Goal: Transaction & Acquisition: Purchase product/service

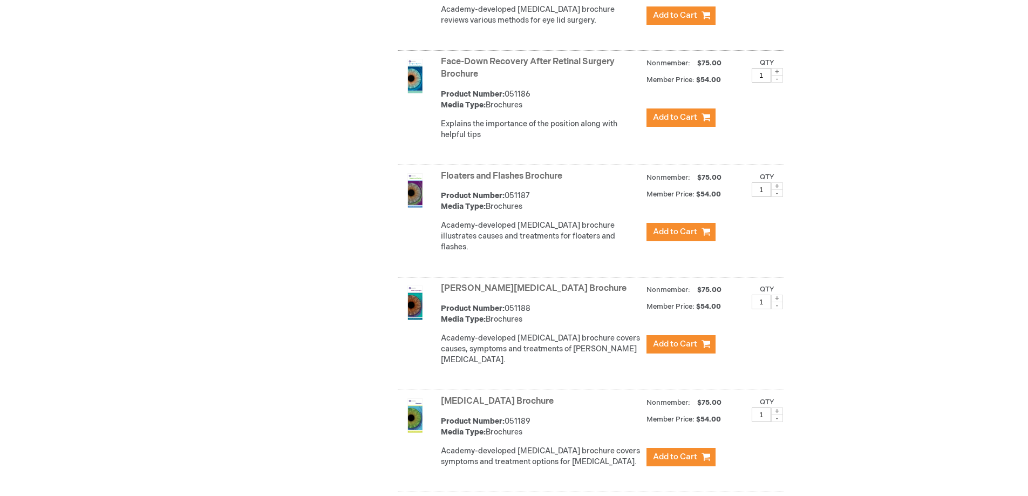
scroll to position [2346, 0]
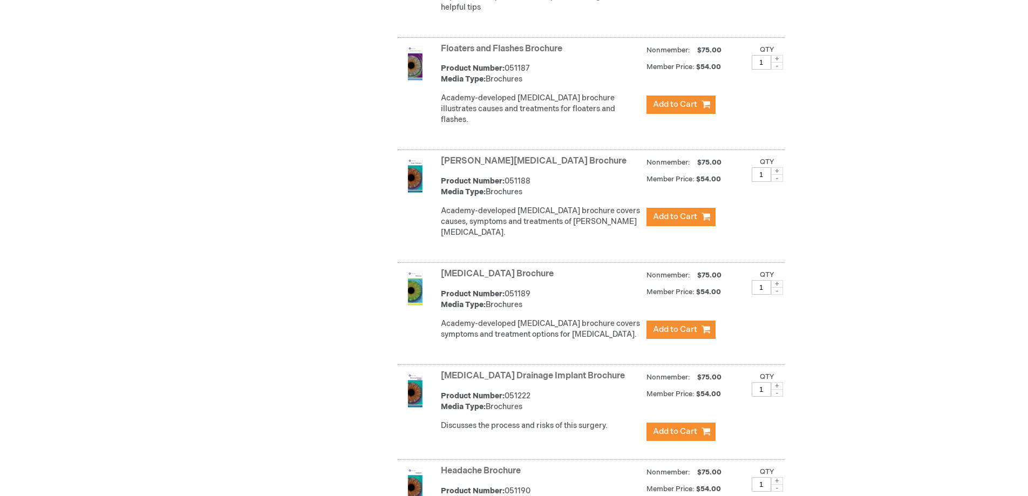
click at [777, 280] on span at bounding box center [777, 284] width 12 height 8
type input "2"
click at [677, 324] on span "Add to Cart" at bounding box center [675, 329] width 44 height 10
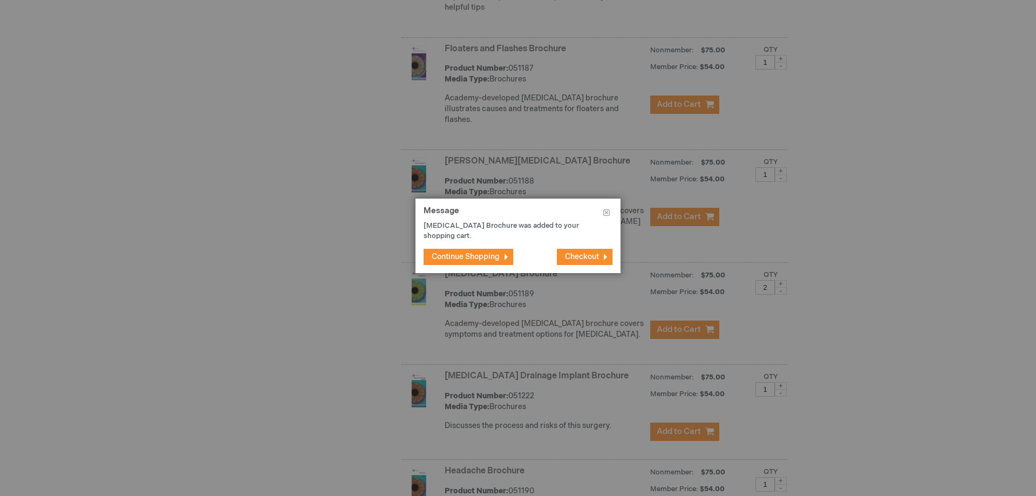
click at [471, 258] on span "Continue Shopping" at bounding box center [466, 256] width 68 height 9
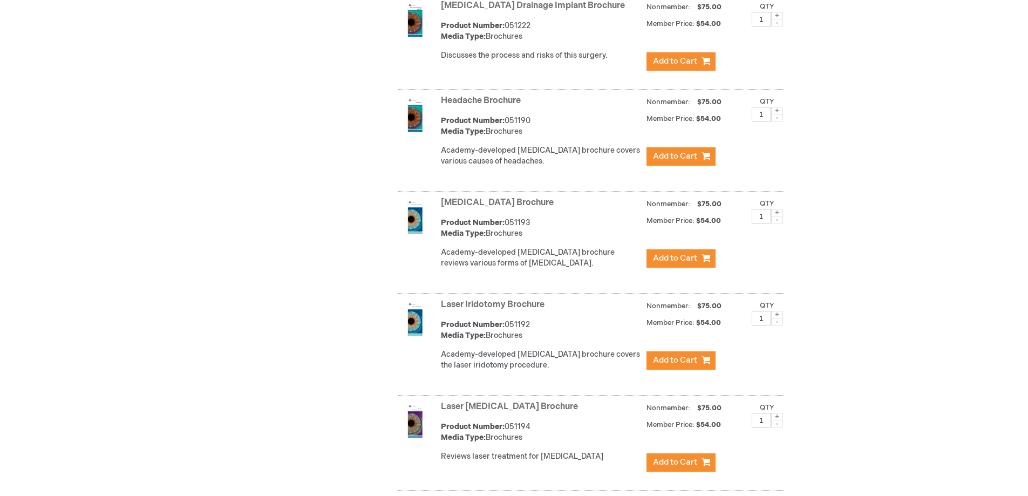
scroll to position [2723, 0]
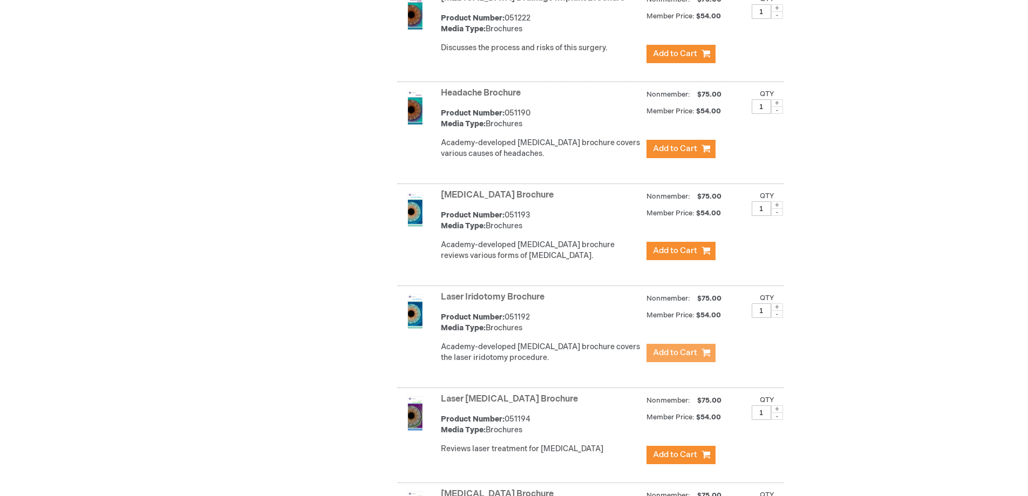
click at [680, 347] on span "Add to Cart" at bounding box center [675, 352] width 44 height 10
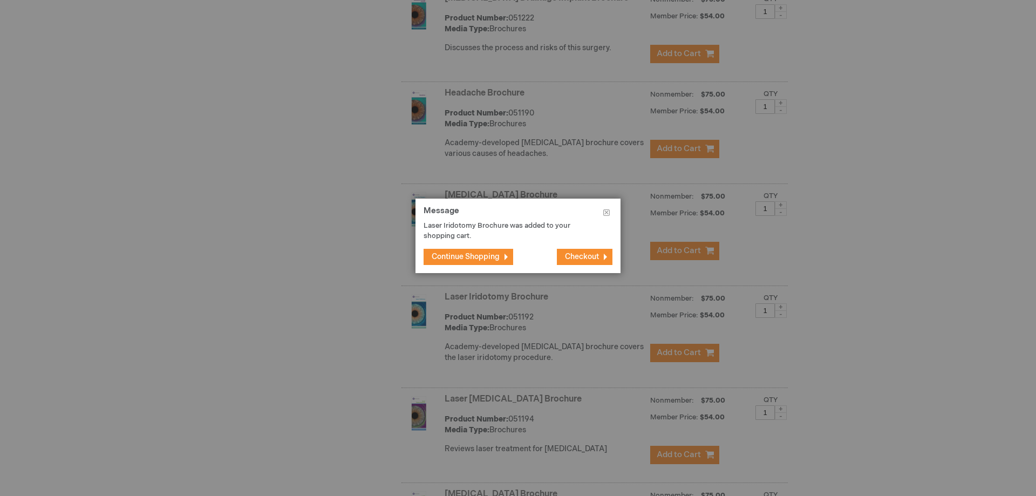
click at [493, 253] on span "Continue Shopping" at bounding box center [466, 256] width 68 height 9
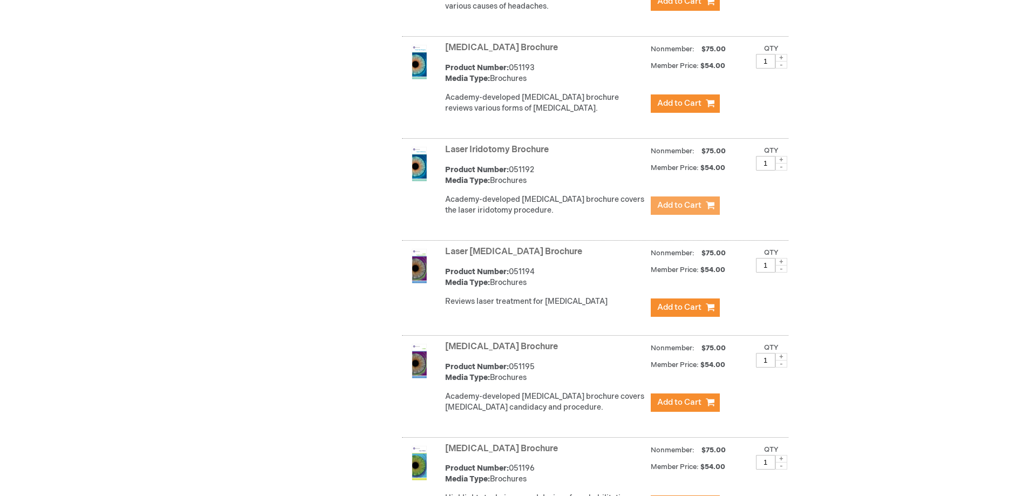
scroll to position [2885, 0]
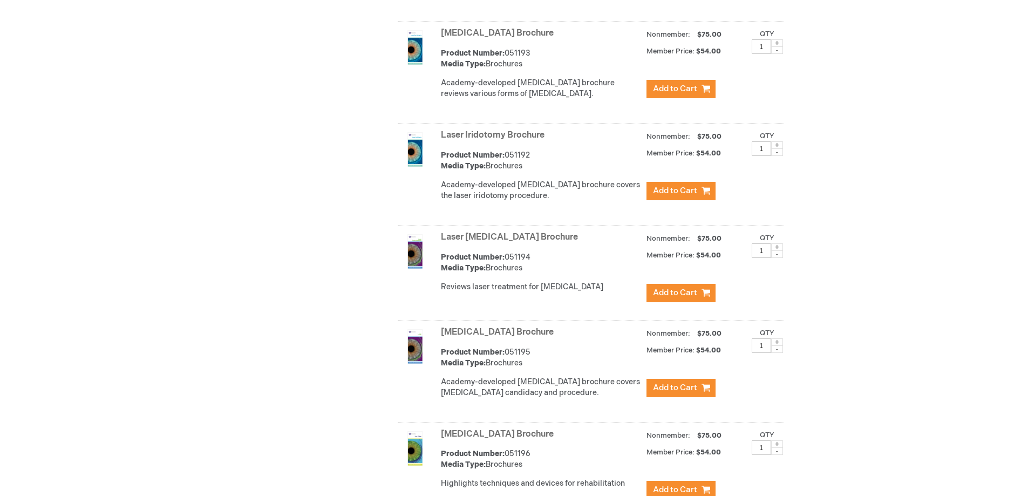
click at [777, 243] on span at bounding box center [777, 247] width 12 height 8
click at [776, 250] on span at bounding box center [777, 254] width 12 height 8
type input "1"
click at [680, 288] on span "Add to Cart" at bounding box center [675, 293] width 44 height 10
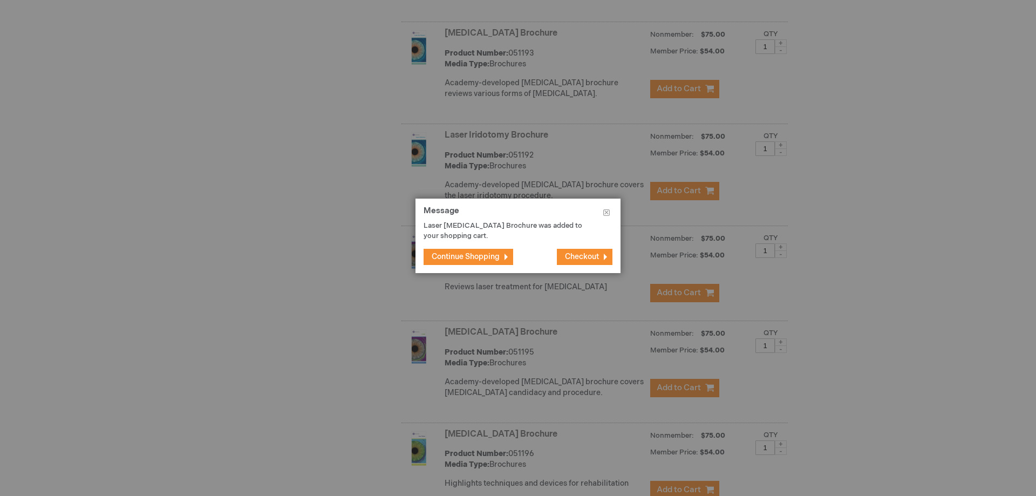
click at [582, 257] on span "Checkout" at bounding box center [582, 256] width 34 height 9
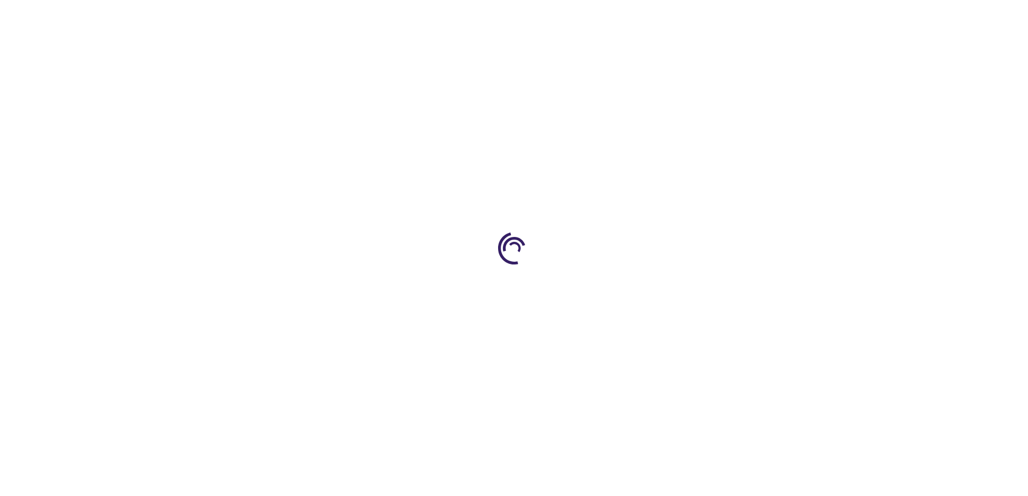
select select "US"
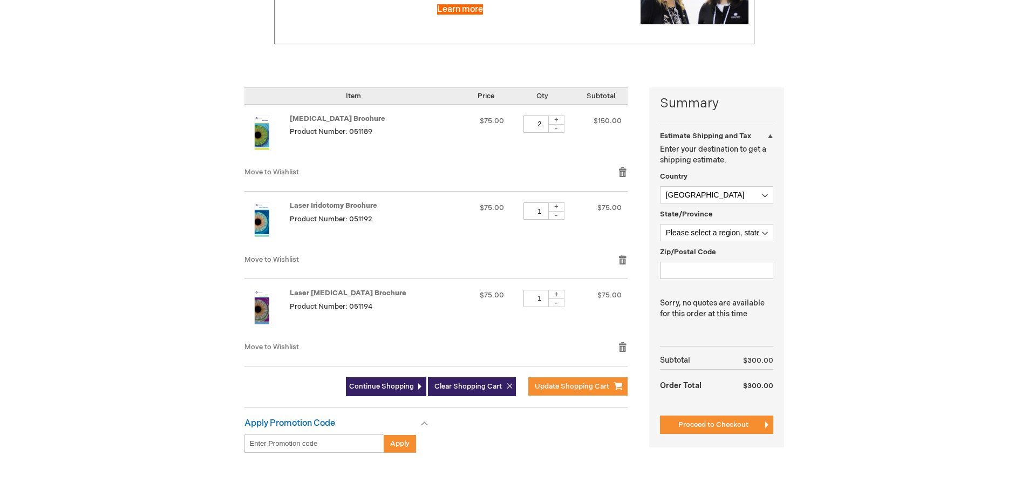
scroll to position [162, 0]
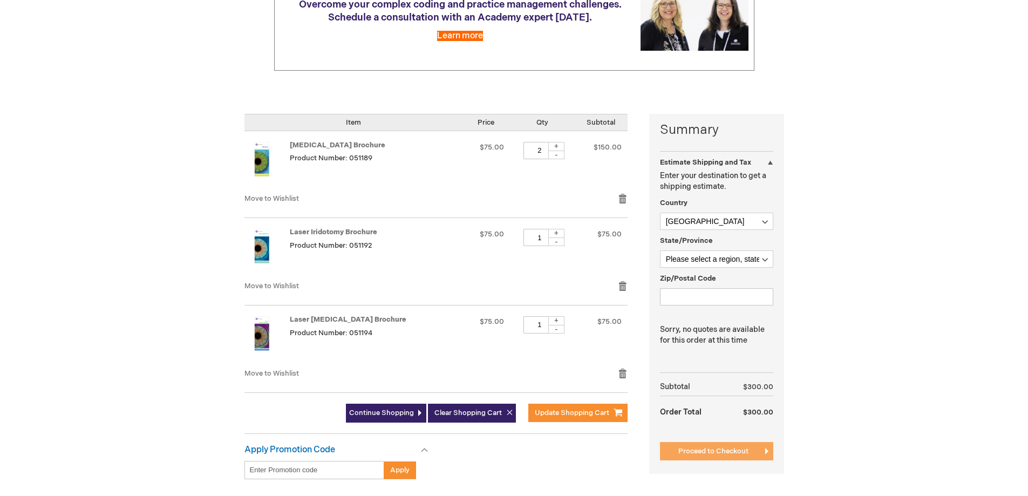
click at [705, 449] on span "Proceed to Checkout" at bounding box center [713, 451] width 70 height 9
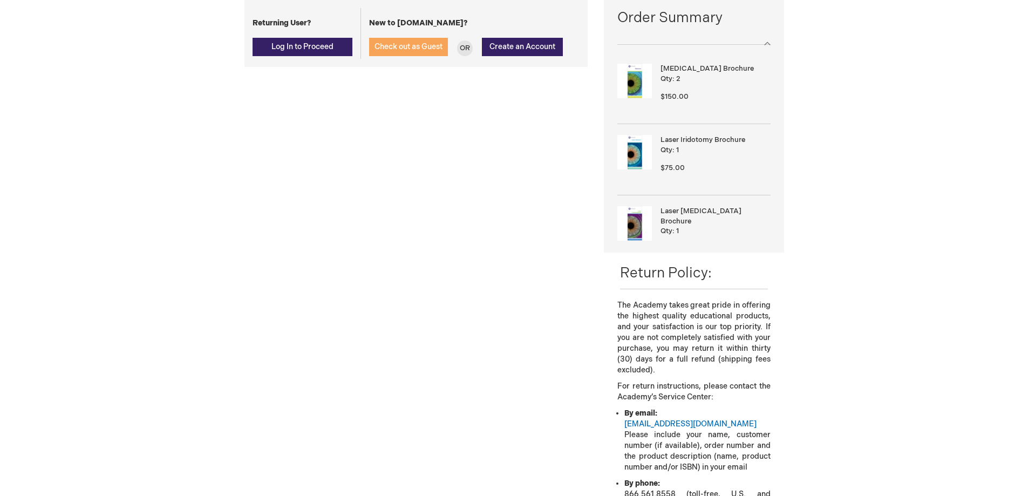
click at [417, 45] on span "Check out as Guest" at bounding box center [408, 46] width 68 height 9
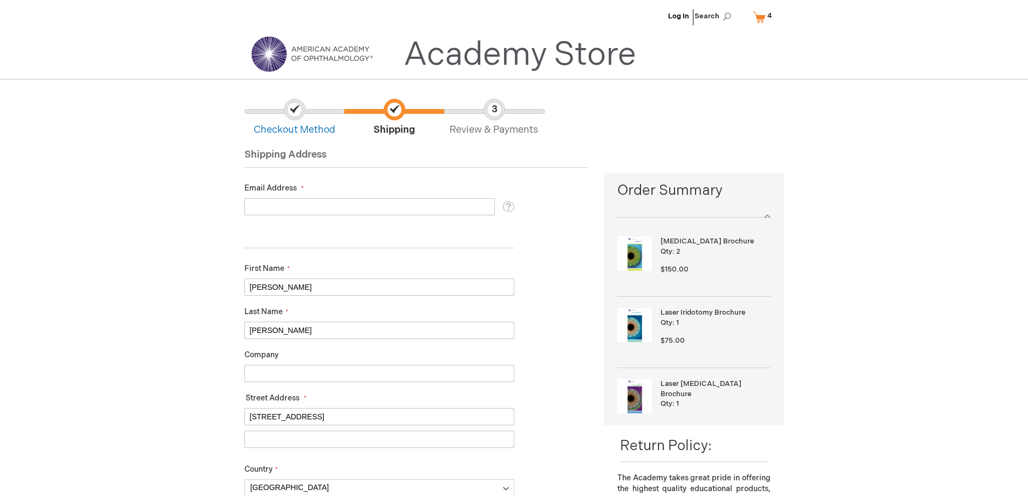
click at [293, 212] on input "Email Address" at bounding box center [369, 206] width 250 height 17
type input "[EMAIL_ADDRESS][DOMAIN_NAME]"
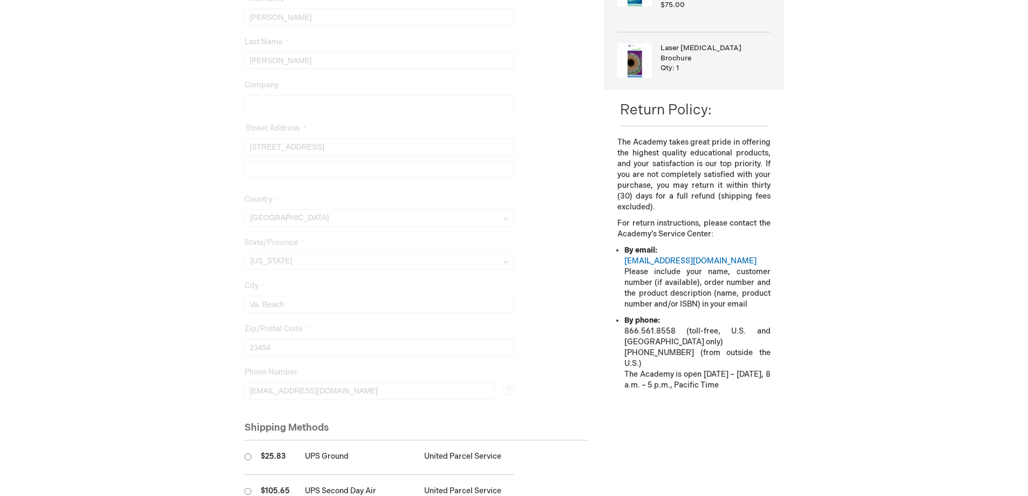
scroll to position [66, 0]
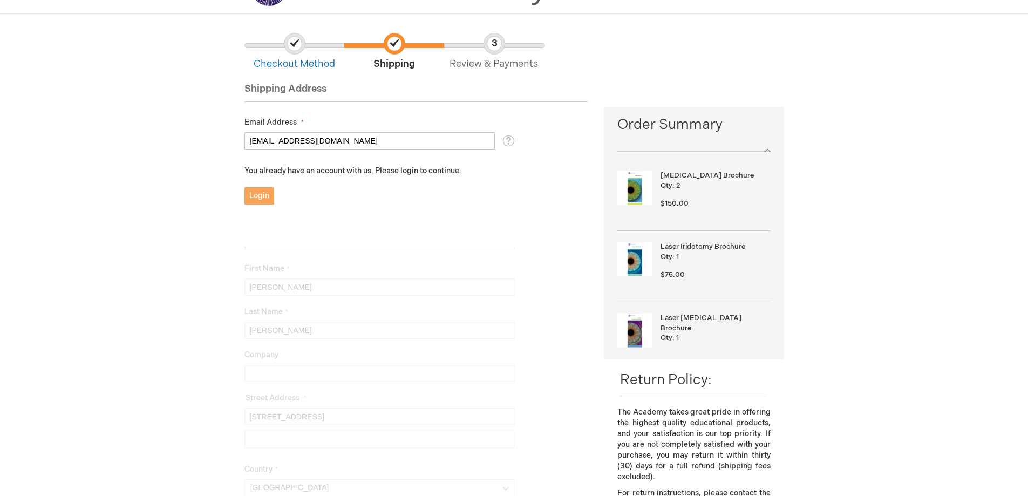
click at [261, 193] on span "Login" at bounding box center [259, 195] width 20 height 9
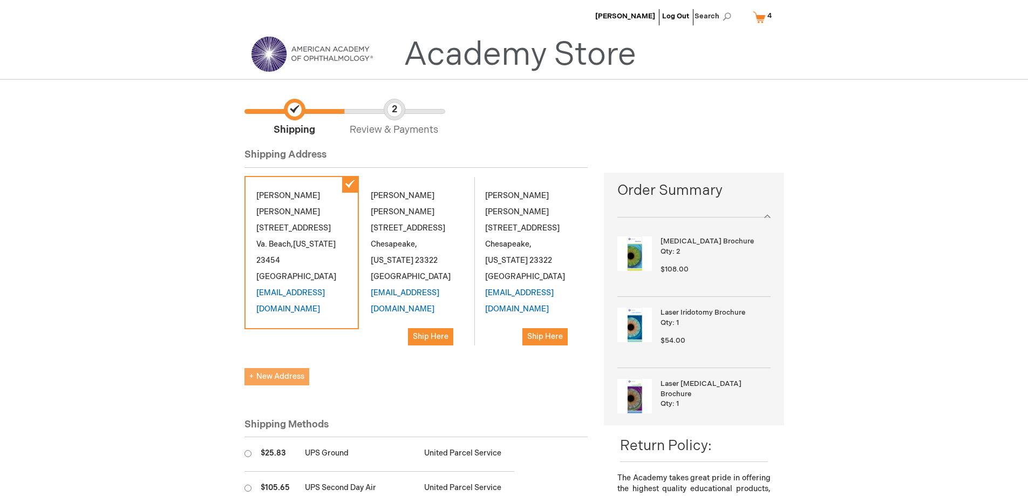
click at [270, 376] on span "New Address" at bounding box center [276, 376] width 55 height 9
select select "US"
select select "61"
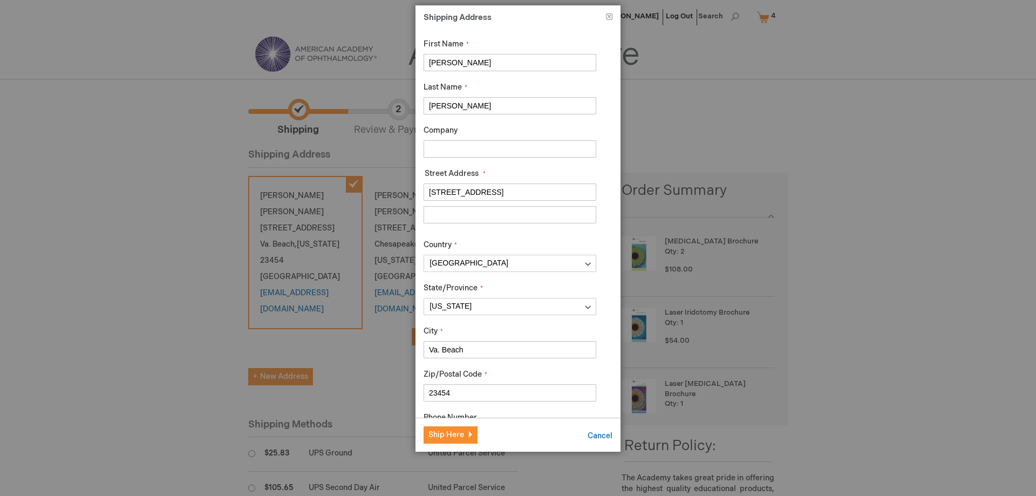
drag, startPoint x: 429, startPoint y: 59, endPoint x: 587, endPoint y: 66, distance: 158.2
click at [587, 66] on input "Patricia" at bounding box center [510, 62] width 173 height 17
type input "Jen"
drag, startPoint x: 426, startPoint y: 104, endPoint x: 718, endPoint y: 93, distance: 291.6
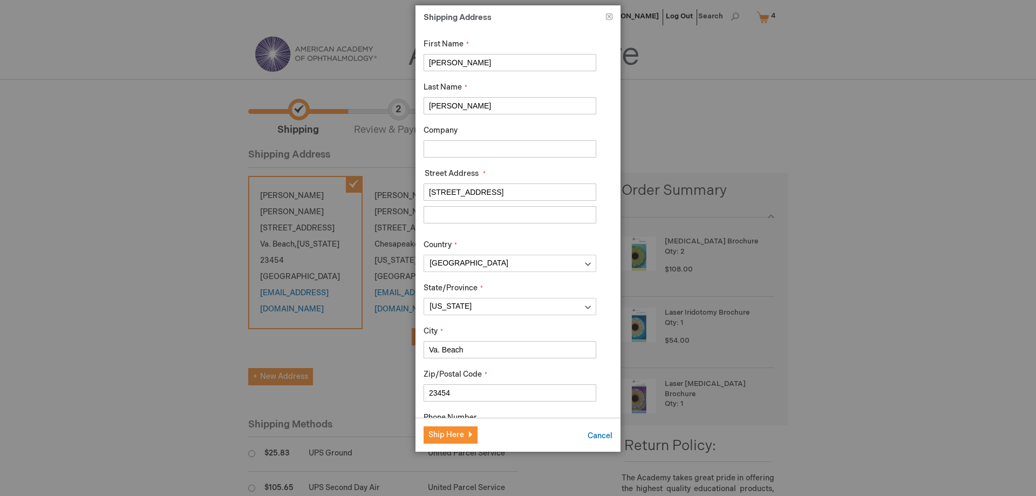
type input "Nemeth"
drag, startPoint x: 444, startPoint y: 150, endPoint x: 500, endPoint y: 129, distance: 60.3
click at [444, 149] on input "Company" at bounding box center [510, 148] width 173 height 17
type input "Beach Eye Care"
type input "optional"
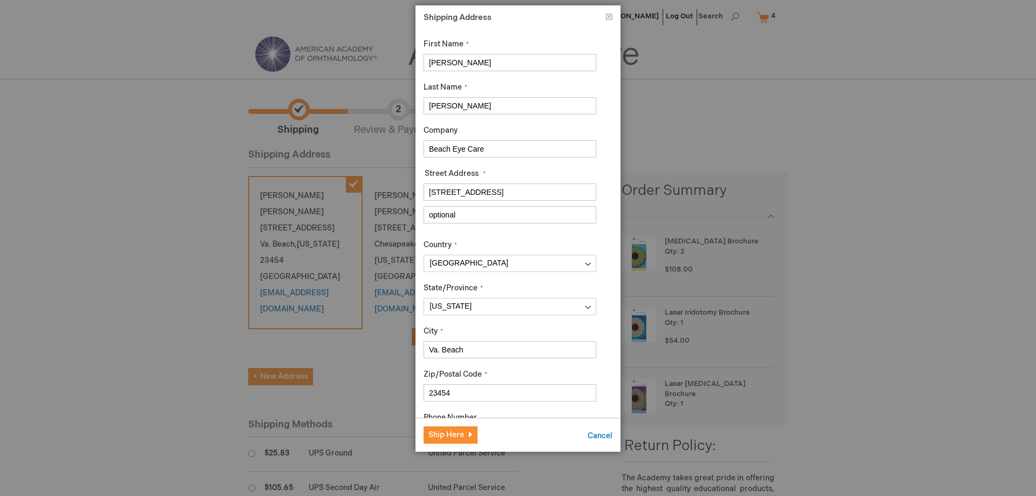
drag, startPoint x: 429, startPoint y: 213, endPoint x: 525, endPoint y: 216, distance: 96.1
click at [525, 216] on input "optional" at bounding box center [510, 214] width 173 height 17
drag, startPoint x: 429, startPoint y: 195, endPoint x: 626, endPoint y: 197, distance: 197.5
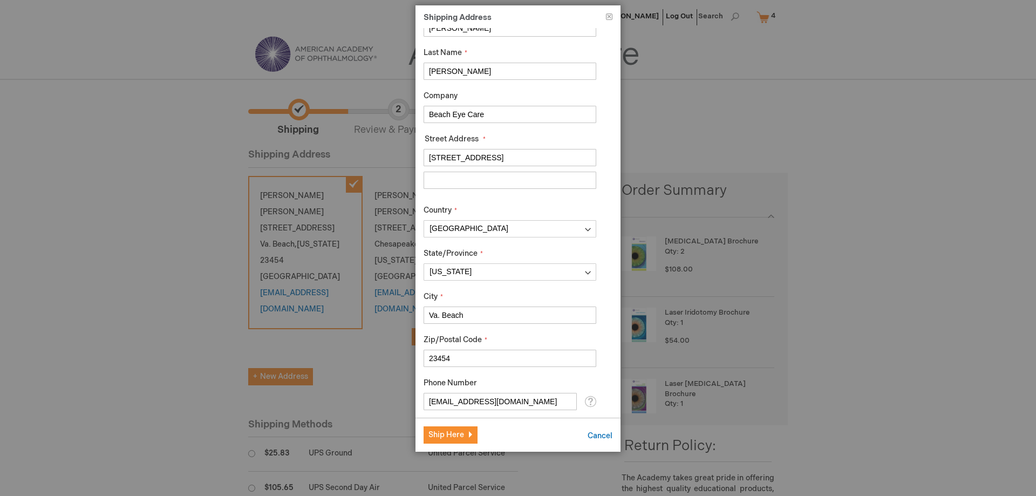
scroll to position [54, 0]
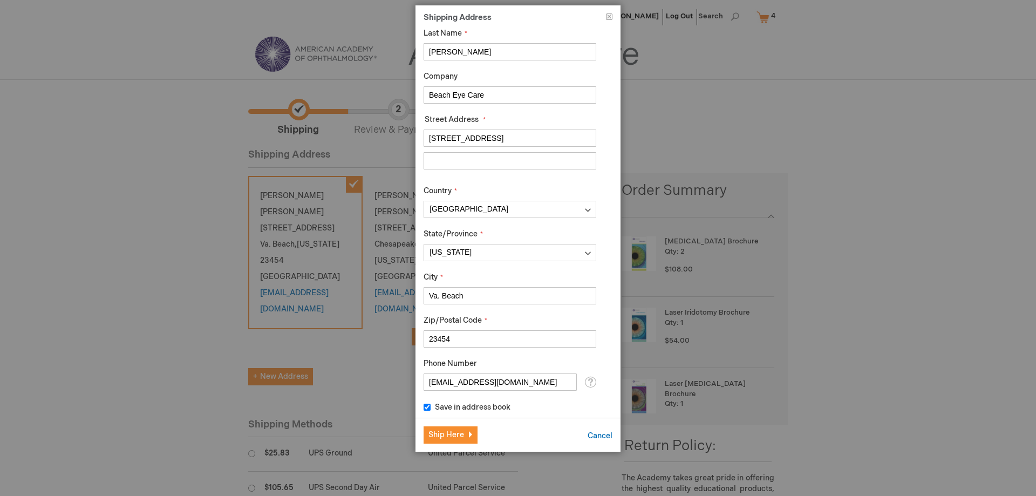
type input "4388 Holland Road #140"
click at [462, 339] on input "23454" at bounding box center [510, 338] width 173 height 17
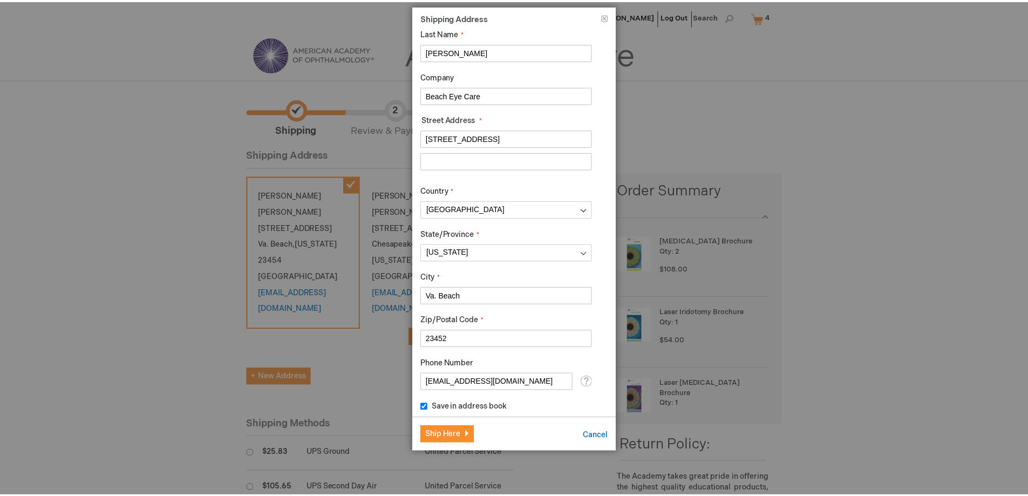
scroll to position [59, 0]
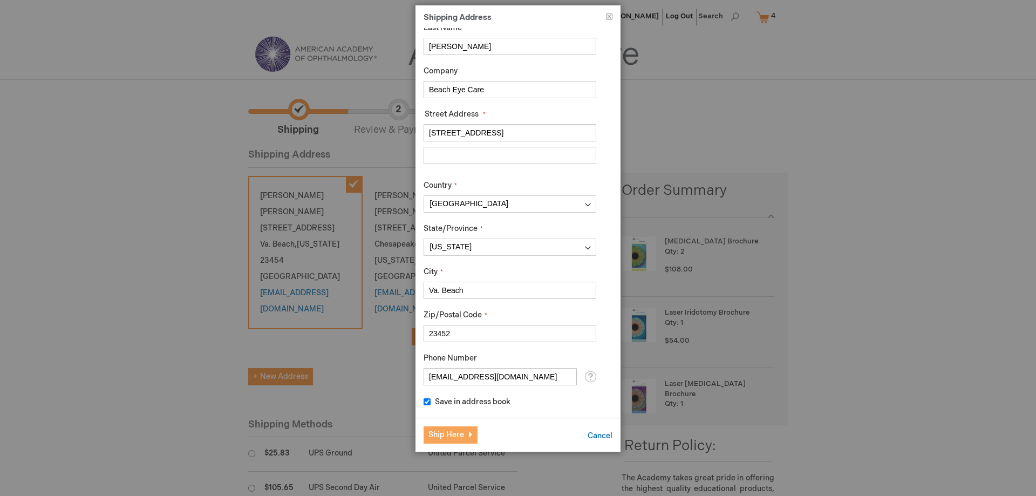
type input "23452"
click at [440, 437] on span "Ship Here" at bounding box center [446, 434] width 36 height 9
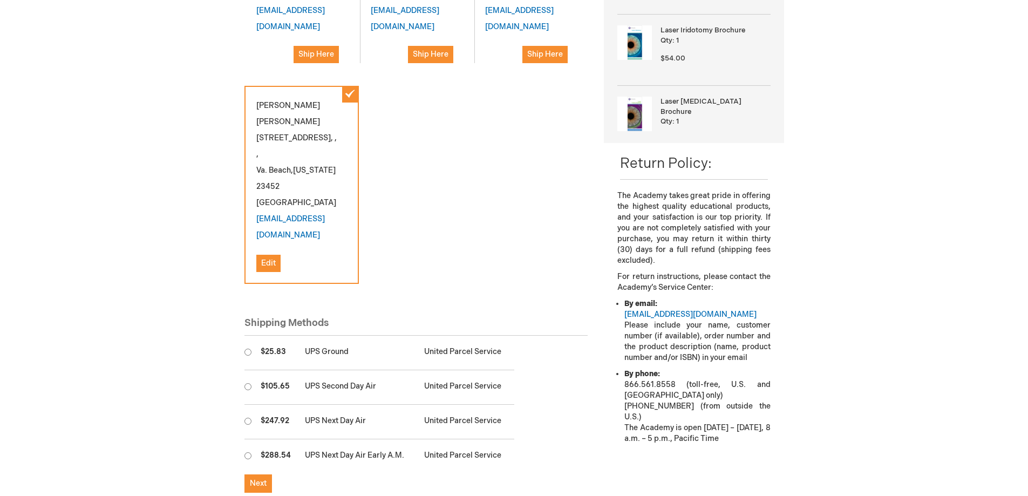
scroll to position [324, 0]
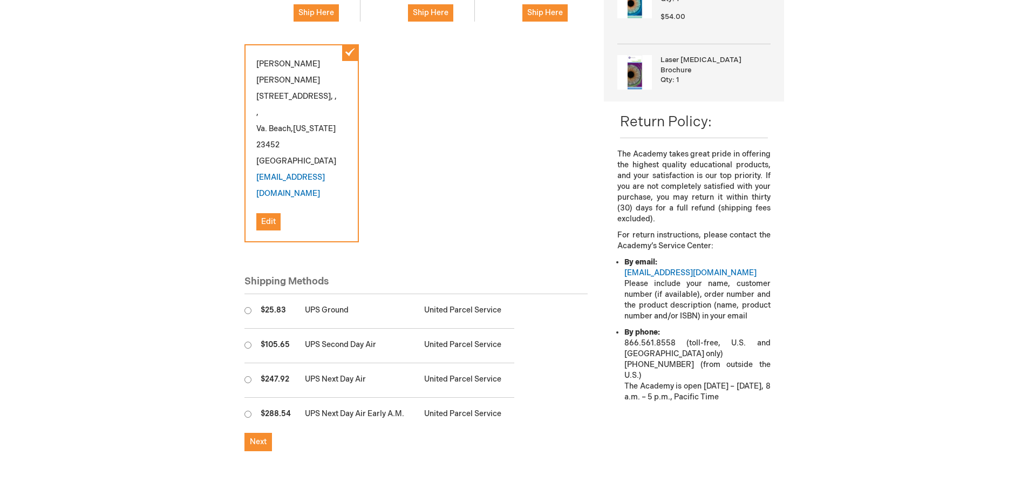
click at [247, 307] on input "radio" at bounding box center [247, 310] width 7 height 7
radio input "true"
click at [262, 437] on span "Next" at bounding box center [258, 441] width 17 height 9
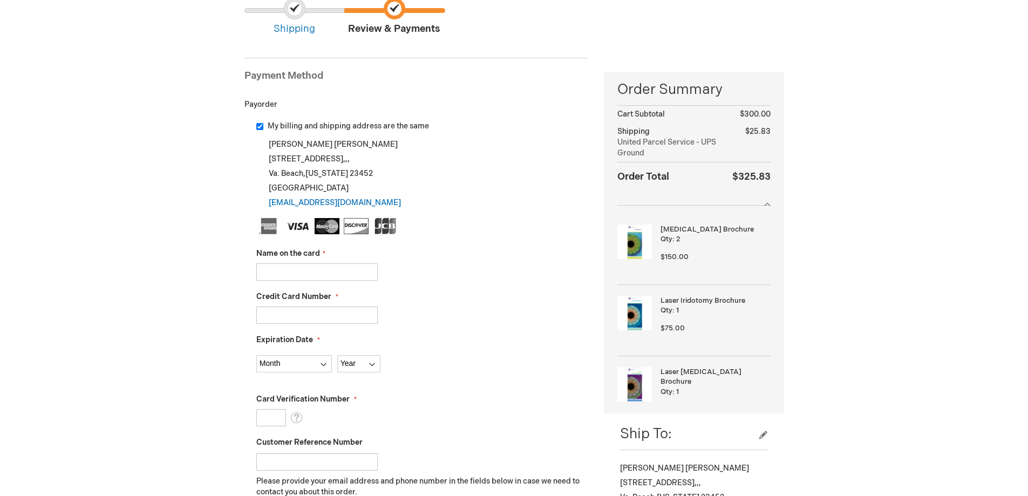
scroll to position [108, 0]
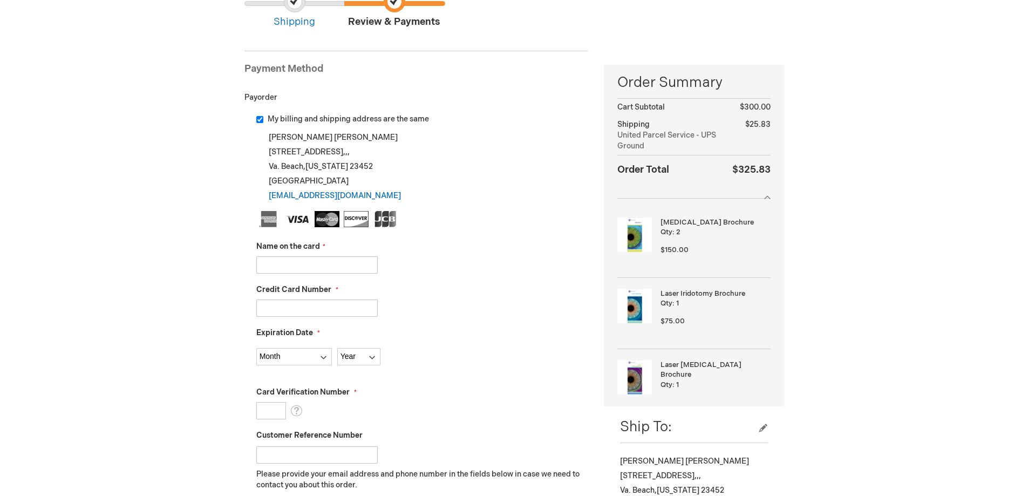
click at [314, 268] on input "Name on the card" at bounding box center [316, 264] width 121 height 17
type input "Patricia Stauffer"
type input "4715150094189355"
select select "6"
select select "2027"
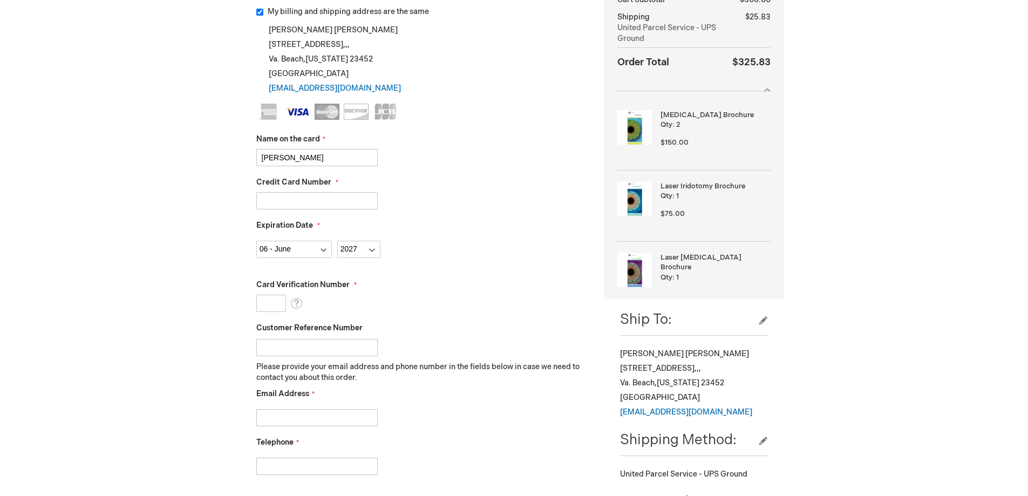
scroll to position [216, 0]
click at [275, 306] on input "Card Verification Number" at bounding box center [271, 302] width 30 height 17
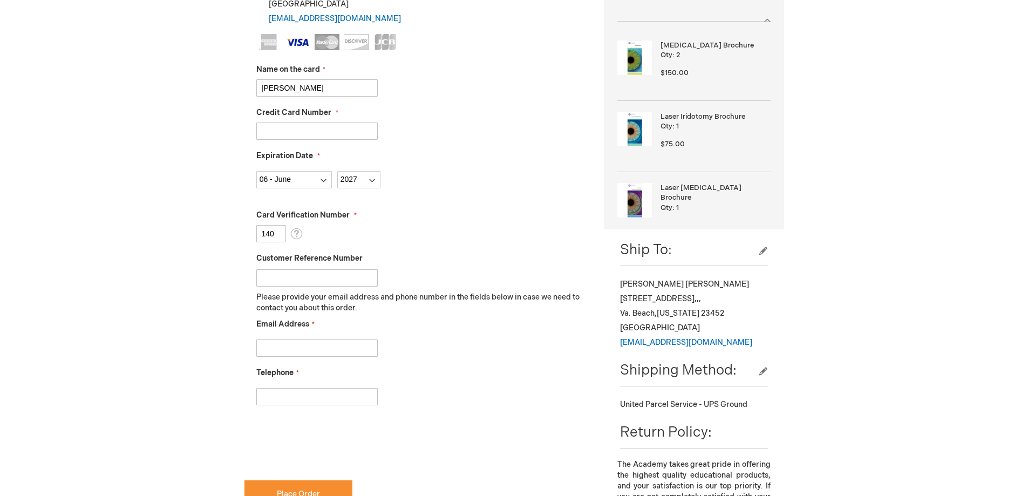
scroll to position [378, 0]
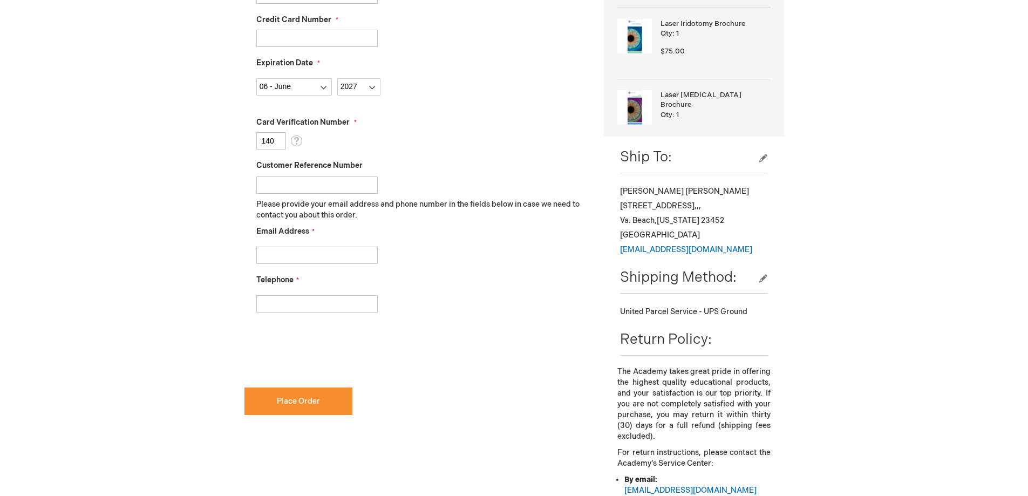
type input "140"
click at [304, 260] on input "Email Address" at bounding box center [316, 255] width 121 height 17
type input "pstauffer@beacheyecare.com"
drag, startPoint x: 260, startPoint y: 303, endPoint x: 458, endPoint y: 292, distance: 197.7
click at [458, 292] on div "7577758247" at bounding box center [422, 301] width 332 height 23
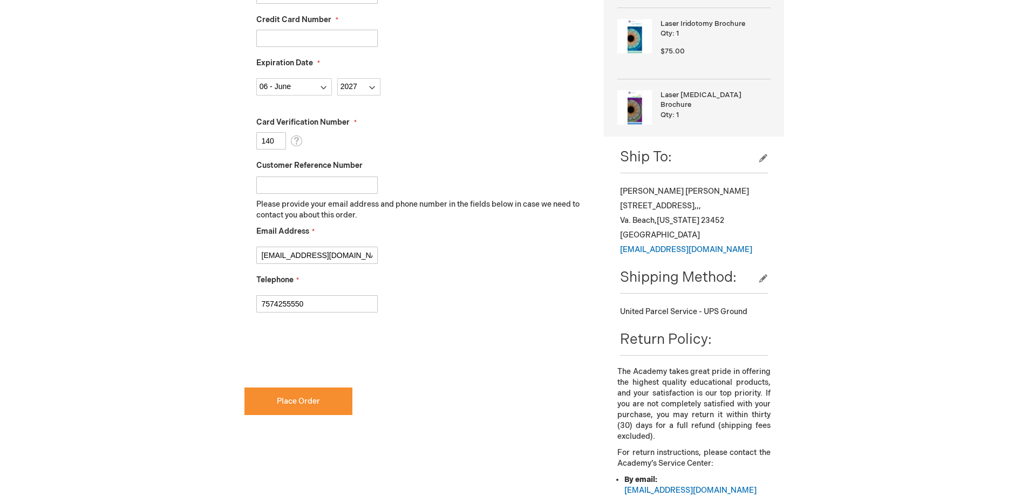
scroll to position [324, 0]
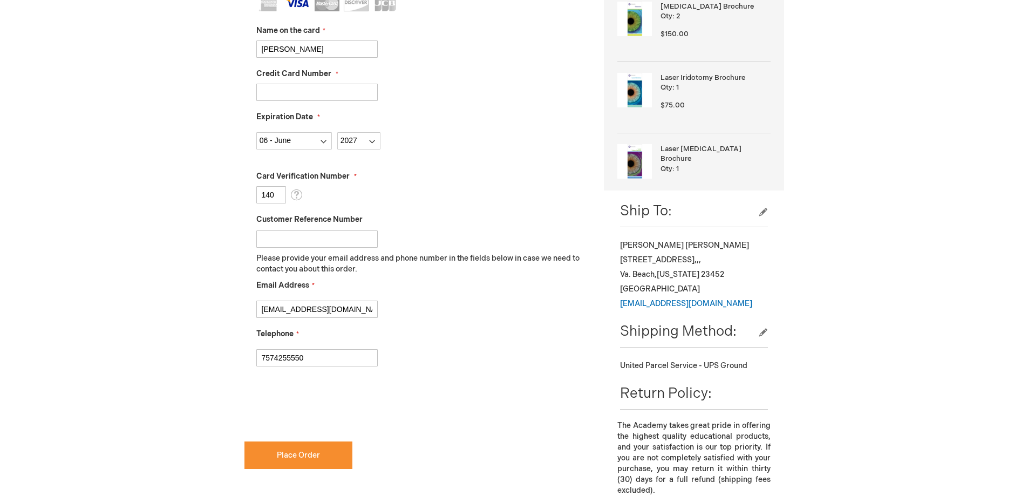
type input "7574255550"
click at [458, 292] on div "Email Address pstauffer@beacheyecare.com" at bounding box center [422, 299] width 332 height 38
checkbox input "true"
click at [312, 453] on span "Place Order" at bounding box center [298, 455] width 43 height 9
